Goal: Task Accomplishment & Management: Use online tool/utility

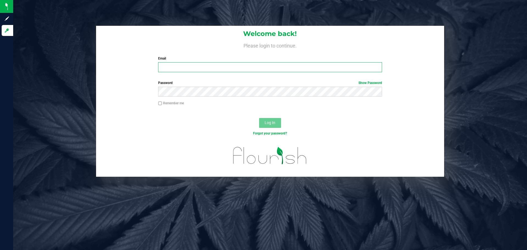
click at [181, 71] on input "Email" at bounding box center [270, 67] width 224 height 10
type input "[EMAIL_ADDRESS][DOMAIN_NAME]"
click at [259, 118] on button "Log In" at bounding box center [270, 123] width 22 height 10
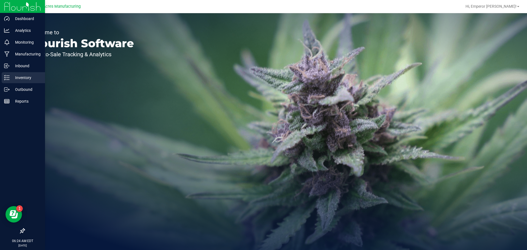
click at [10, 74] on div "Inventory" at bounding box center [23, 77] width 43 height 11
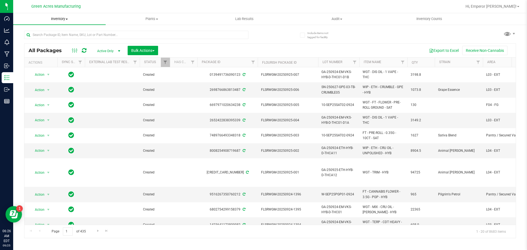
click at [53, 24] on uib-tab-heading "Inventory All packages All inventory Waste log Create inventory" at bounding box center [59, 19] width 92 height 12
click at [52, 67] on span "From bill of materials" at bounding box center [38, 66] width 50 height 5
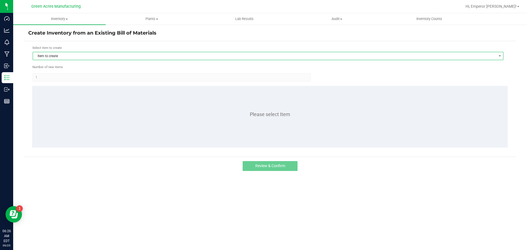
click at [73, 57] on span "Item to create" at bounding box center [264, 56] width 463 height 8
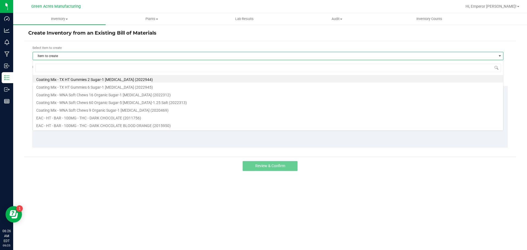
scroll to position [8, 471]
type input "10ct"
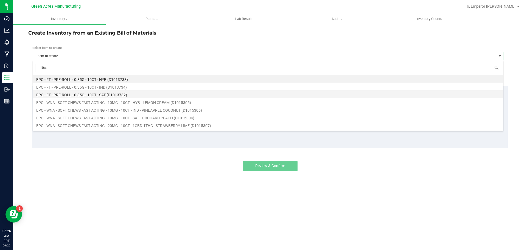
scroll to position [27, 0]
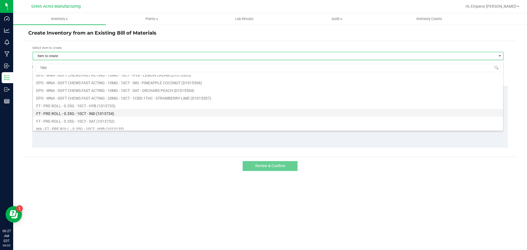
click at [97, 113] on li "FT - PRE-ROLL - 0.35G - 10CT - IND (1013734)" at bounding box center [268, 113] width 470 height 8
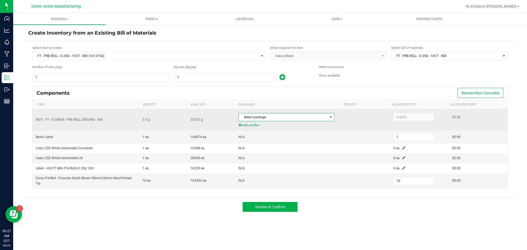
click at [300, 119] on span "Select package" at bounding box center [283, 117] width 88 height 8
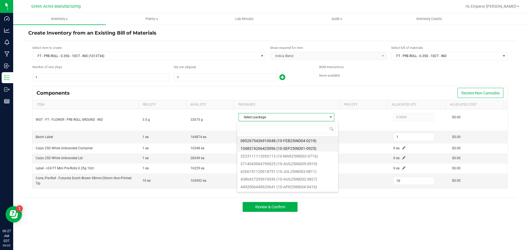
click at [284, 149] on li "1048374266425096 (10-SEP25IND01-0925)" at bounding box center [287, 148] width 101 height 8
type input "3.5000"
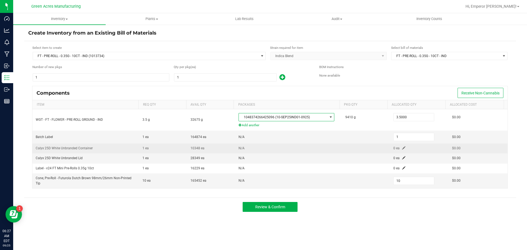
click at [401, 146] on td "0 ea" at bounding box center [419, 149] width 59 height 10
click at [402, 147] on span at bounding box center [403, 147] width 3 height 3
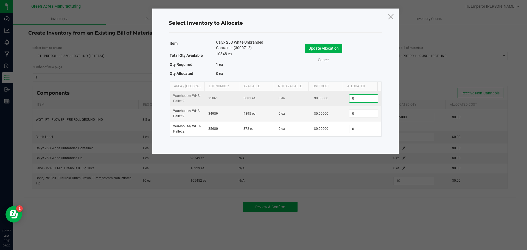
click at [363, 99] on input "0" at bounding box center [363, 99] width 28 height 8
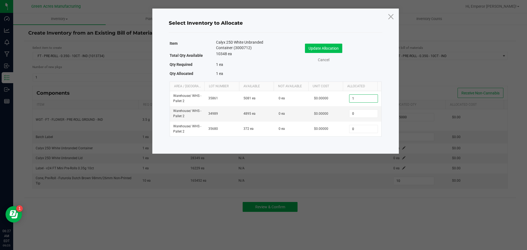
type input "1"
click at [326, 44] on button "Update Allocation" at bounding box center [323, 48] width 37 height 9
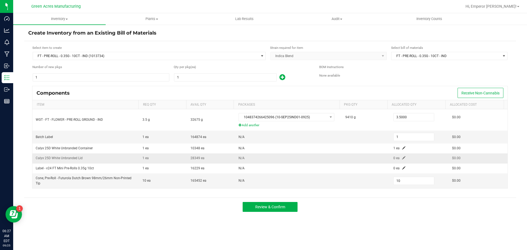
click at [402, 158] on span at bounding box center [403, 157] width 3 height 3
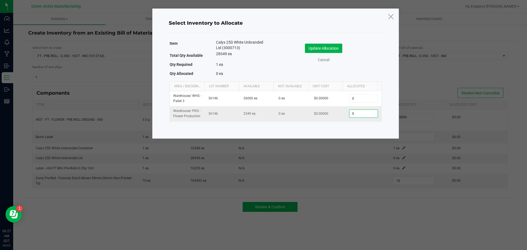
click at [358, 116] on input "0" at bounding box center [363, 114] width 28 height 8
type input "1"
click at [317, 47] on button "Update Allocation" at bounding box center [323, 48] width 37 height 9
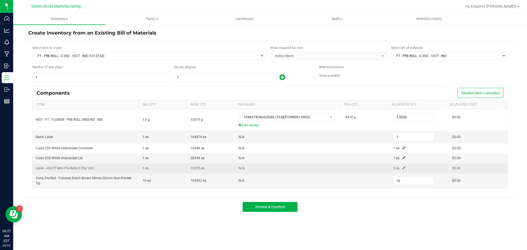
click at [402, 167] on span at bounding box center [403, 167] width 3 height 3
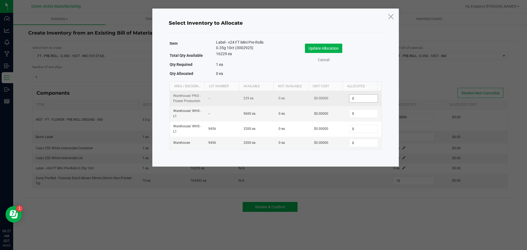
click at [357, 99] on input "0" at bounding box center [363, 99] width 28 height 8
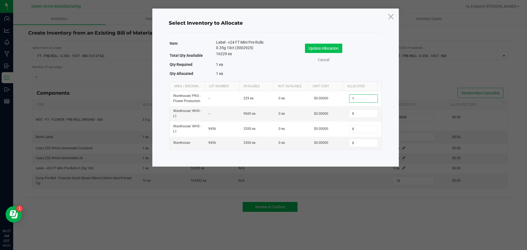
type input "1"
click at [325, 48] on button "Update Allocation" at bounding box center [323, 48] width 37 height 9
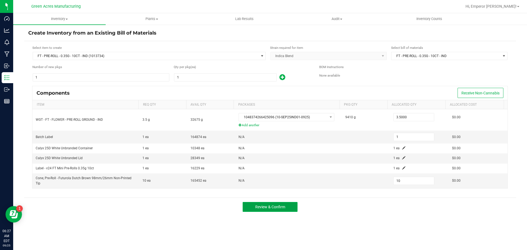
click at [276, 203] on button "Review & Confirm" at bounding box center [270, 207] width 55 height 10
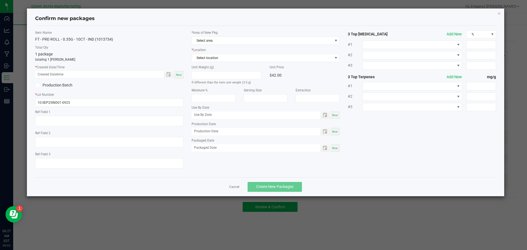
click at [181, 73] on span "Now" at bounding box center [179, 74] width 6 height 3
type input "[DATE] 06:27 AM"
click at [229, 40] on span "Select area" at bounding box center [262, 41] width 141 height 8
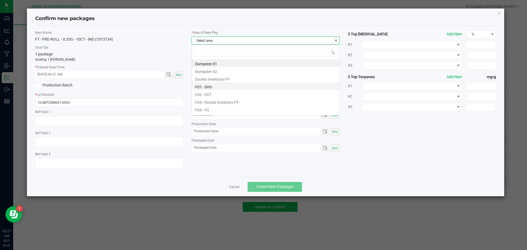
scroll to position [8, 148]
click at [215, 108] on li "F04 - FG" at bounding box center [266, 109] width 148 height 8
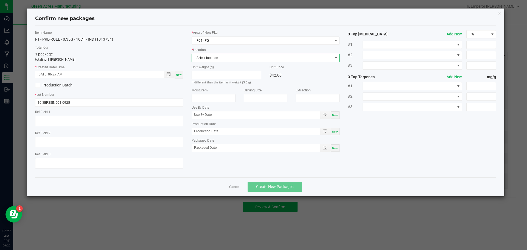
click at [217, 58] on span "Select location" at bounding box center [262, 58] width 141 height 8
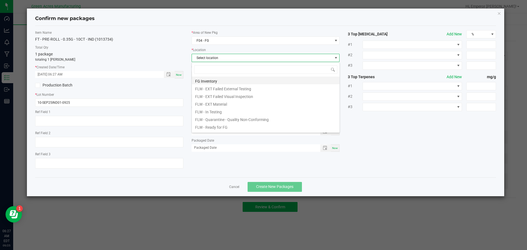
click at [212, 80] on li "FG Inventory" at bounding box center [266, 81] width 148 height 8
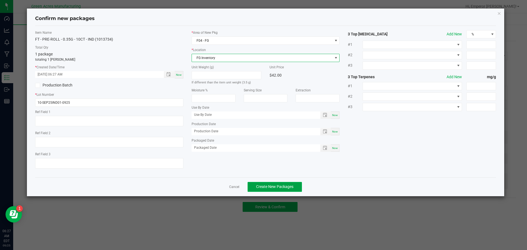
click at [287, 186] on span "Create New Packages" at bounding box center [274, 186] width 37 height 4
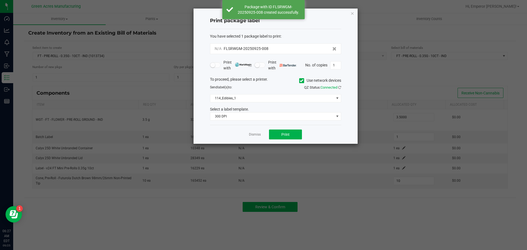
click at [303, 80] on span at bounding box center [301, 80] width 5 height 5
click at [0, 0] on input "Use network devices" at bounding box center [0, 0] width 0 height 0
click at [285, 99] on span at bounding box center [272, 98] width 124 height 8
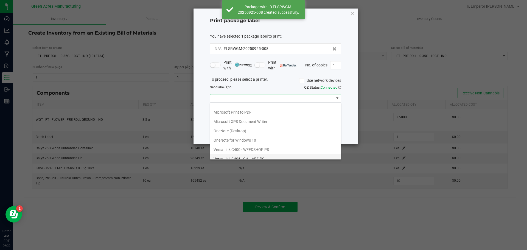
scroll to position [29, 0]
click at [244, 151] on ZPL "ZDesigner ZD410-300dpi ZPL" at bounding box center [275, 153] width 131 height 9
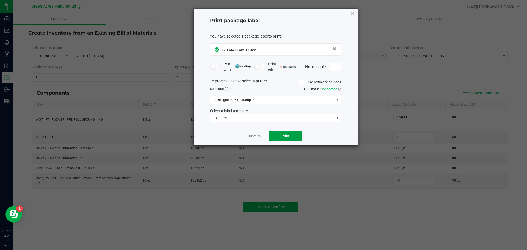
click at [288, 140] on button "Print" at bounding box center [285, 136] width 33 height 10
click at [257, 137] on link "Dismiss" at bounding box center [255, 136] width 12 height 5
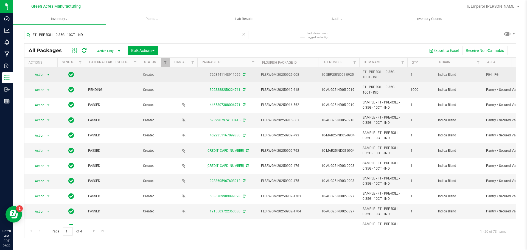
click at [40, 74] on span "Action" at bounding box center [37, 75] width 15 height 8
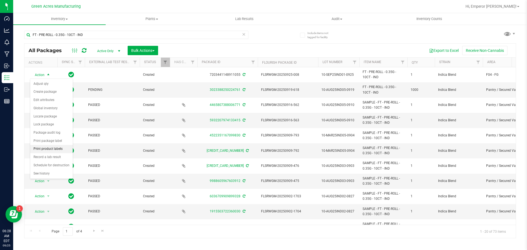
click at [46, 147] on li "Print product labels" at bounding box center [51, 149] width 43 height 8
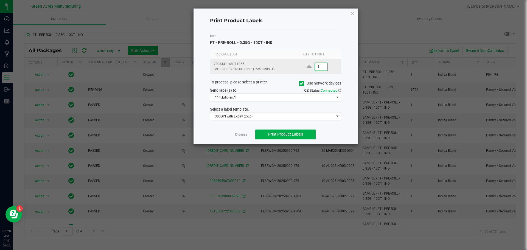
click at [320, 64] on input "1" at bounding box center [321, 67] width 13 height 8
click at [302, 83] on icon at bounding box center [302, 83] width 4 height 0
click at [0, 0] on input "Use network devices" at bounding box center [0, 0] width 0 height 0
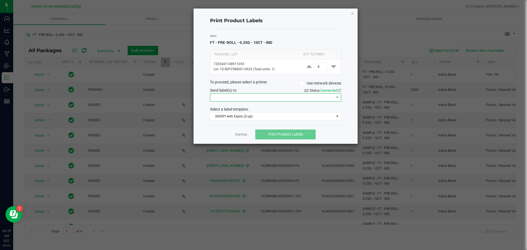
click at [292, 96] on span at bounding box center [272, 98] width 124 height 8
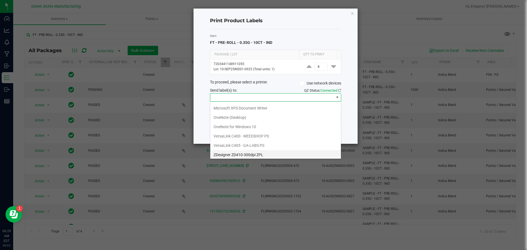
scroll to position [29, 0]
click at [249, 153] on ZPL "ZDesigner ZD410-300dpi ZPL" at bounding box center [275, 152] width 131 height 9
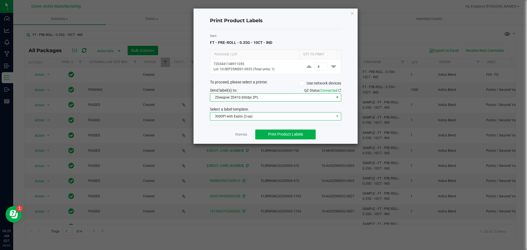
click at [268, 116] on span "300DPI with Expiry (2-up)" at bounding box center [272, 117] width 124 height 8
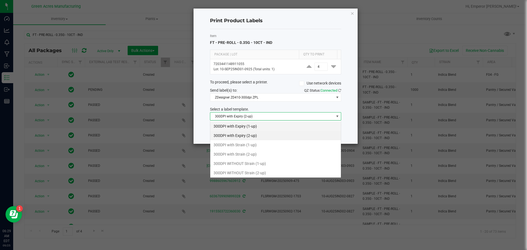
scroll to position [8, 131]
click at [257, 172] on li "300DPI WITHOUT Strain (2-up)" at bounding box center [275, 172] width 131 height 9
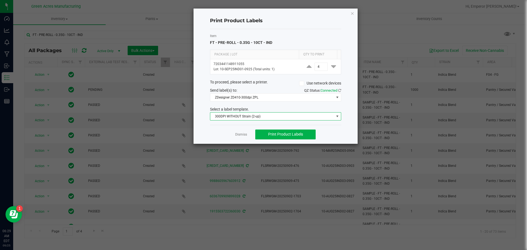
click at [287, 127] on div "Dismiss Print Product Labels" at bounding box center [275, 134] width 131 height 19
click at [288, 130] on button "Print Product Labels" at bounding box center [285, 135] width 60 height 10
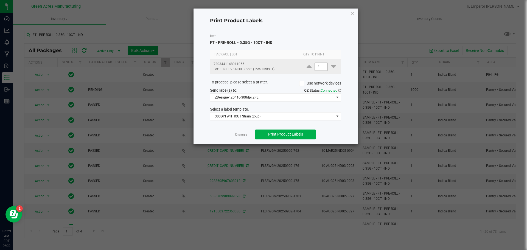
click at [319, 66] on input "4" at bounding box center [321, 67] width 13 height 8
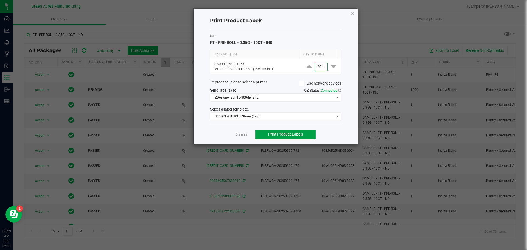
type input "2,000"
click at [296, 133] on span "Print Product Labels" at bounding box center [285, 134] width 35 height 4
